Goal: Navigation & Orientation: Find specific page/section

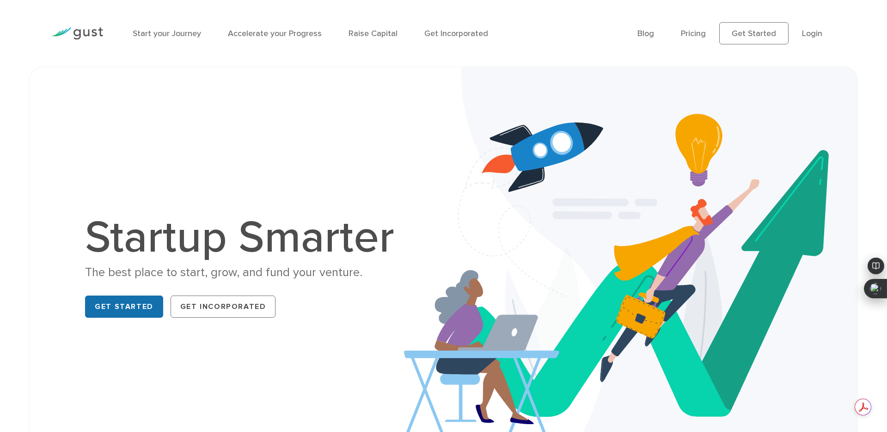
click at [131, 312] on link "Get Started" at bounding box center [124, 307] width 78 height 22
click at [256, 37] on link "Accelerate your Progress" at bounding box center [275, 34] width 94 height 10
